Goal: Transaction & Acquisition: Purchase product/service

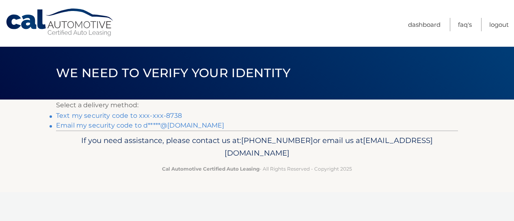
click at [154, 115] on link "Text my security code to xxx-xxx-8738" at bounding box center [119, 116] width 126 height 8
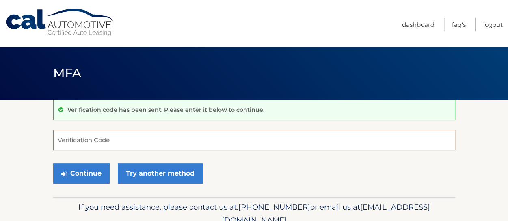
click at [148, 139] on input "Verification Code" at bounding box center [254, 140] width 402 height 20
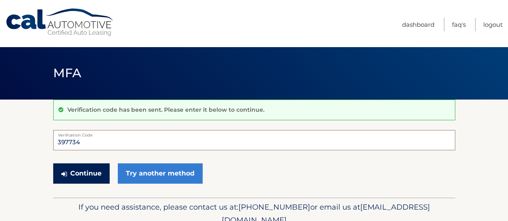
type input "397734"
click at [86, 169] on button "Continue" at bounding box center [81, 173] width 56 height 20
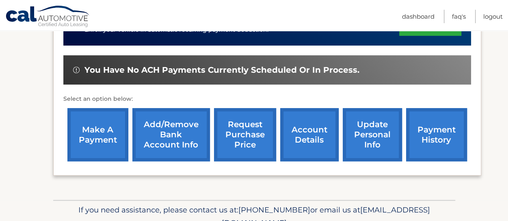
scroll to position [244, 0]
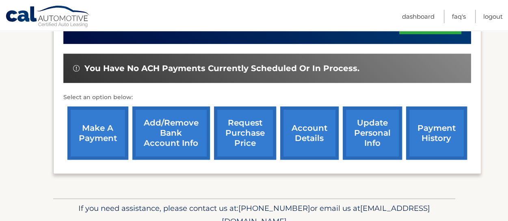
click at [96, 113] on link "make a payment" at bounding box center [97, 132] width 61 height 53
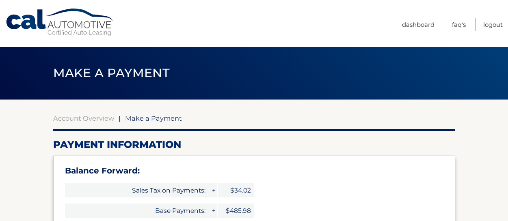
select select "OGM1YmRkODgtNjY3Yi00MTEwLTkwZDctYWYwZjcxYmZhMjVl"
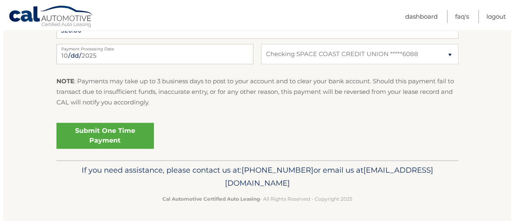
scroll to position [414, 0]
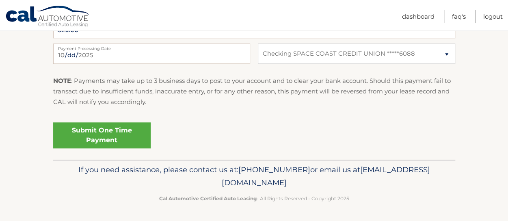
click at [106, 134] on link "Submit One Time Payment" at bounding box center [102, 135] width 98 height 26
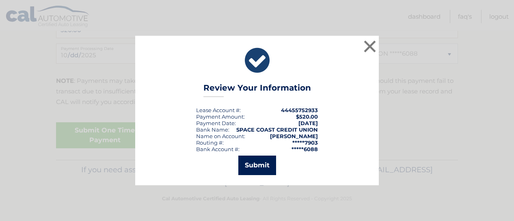
click at [258, 165] on button "Submit" at bounding box center [258, 166] width 38 height 20
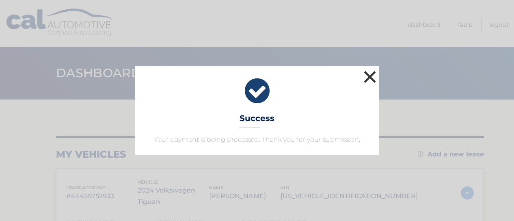
click at [368, 75] on button "×" at bounding box center [370, 77] width 16 height 16
